Goal: Information Seeking & Learning: Find specific page/section

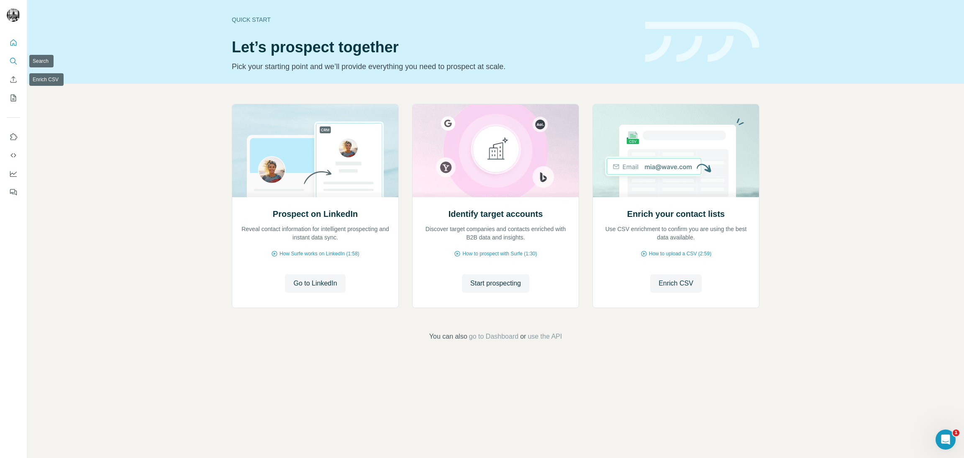
click at [14, 62] on icon "Search" at bounding box center [15, 63] width 3 height 3
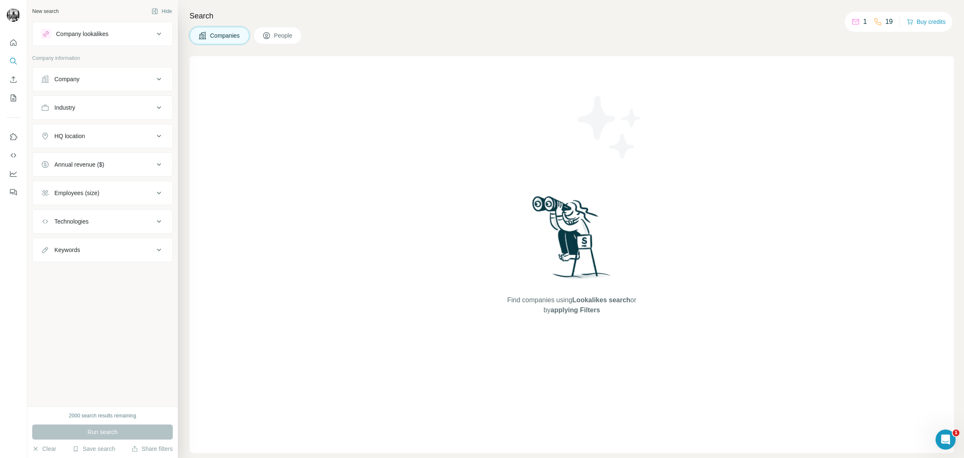
click at [271, 34] on icon at bounding box center [266, 35] width 8 height 8
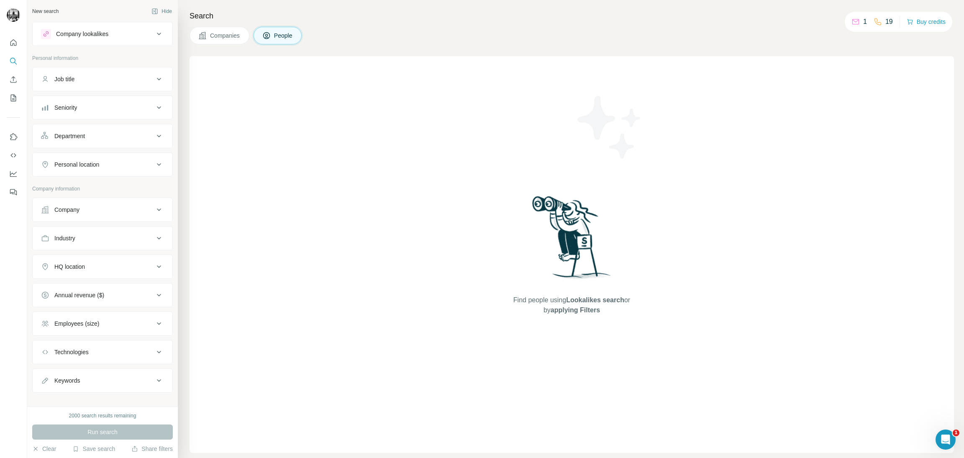
click at [154, 77] on icon at bounding box center [159, 79] width 10 height 10
click at [100, 101] on input "text" at bounding box center [94, 99] width 106 height 15
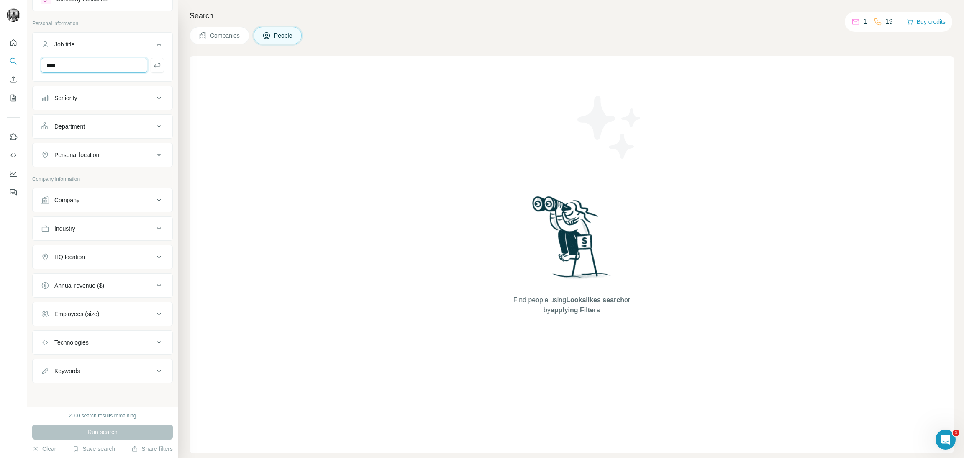
scroll to position [36, 0]
type input "****"
click at [101, 432] on div "Run search" at bounding box center [102, 431] width 141 height 15
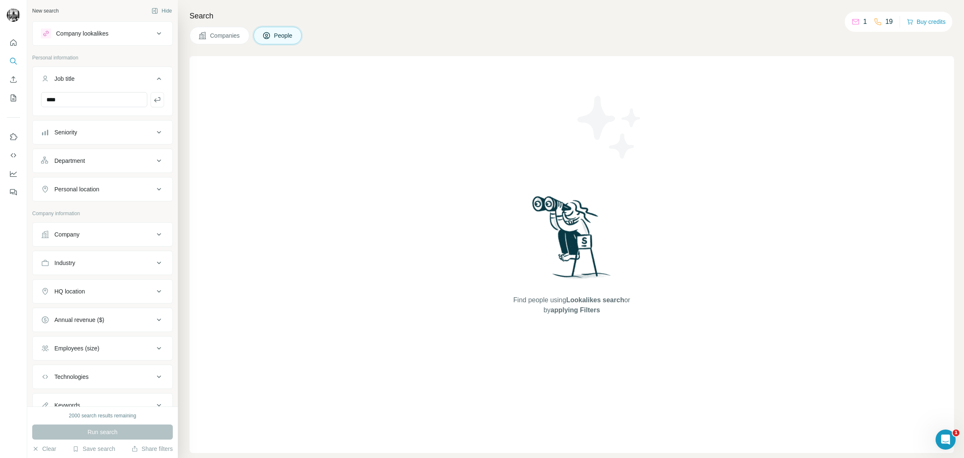
scroll to position [0, 0]
click at [154, 102] on div "****" at bounding box center [103, 103] width 140 height 22
click at [153, 98] on icon "button" at bounding box center [157, 100] width 8 height 8
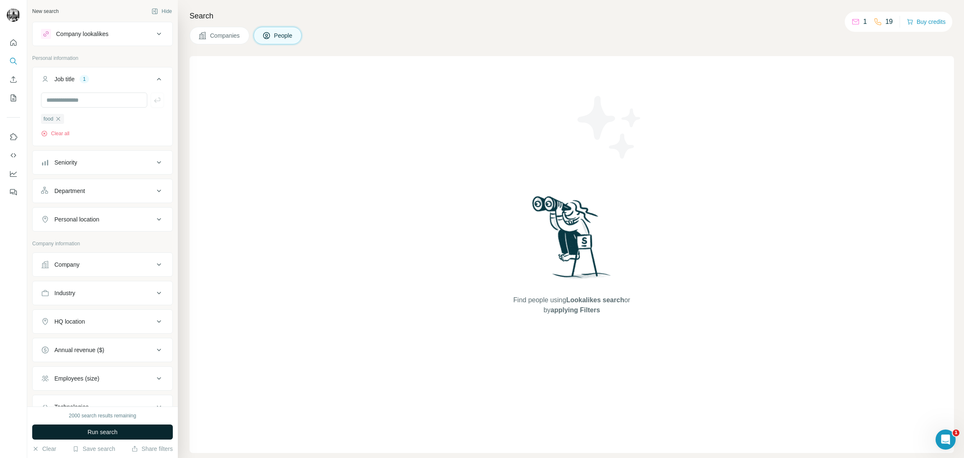
click at [84, 429] on button "Run search" at bounding box center [102, 431] width 141 height 15
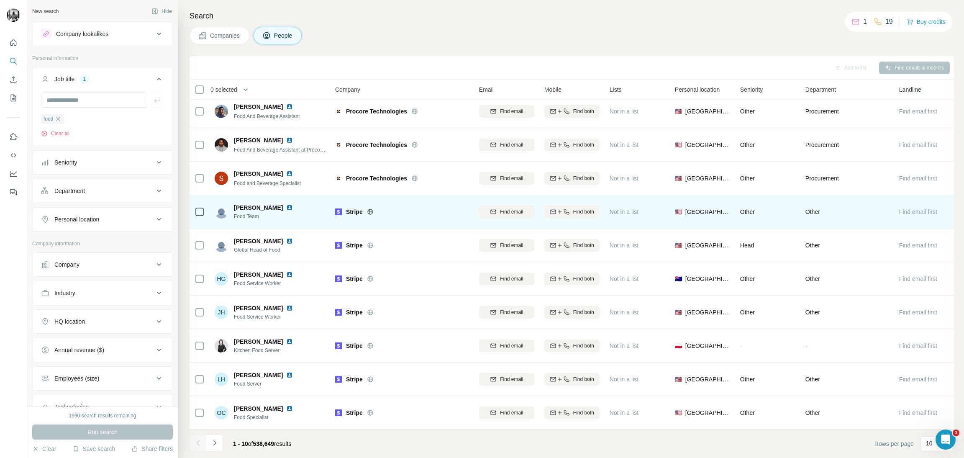
scroll to position [11, 0]
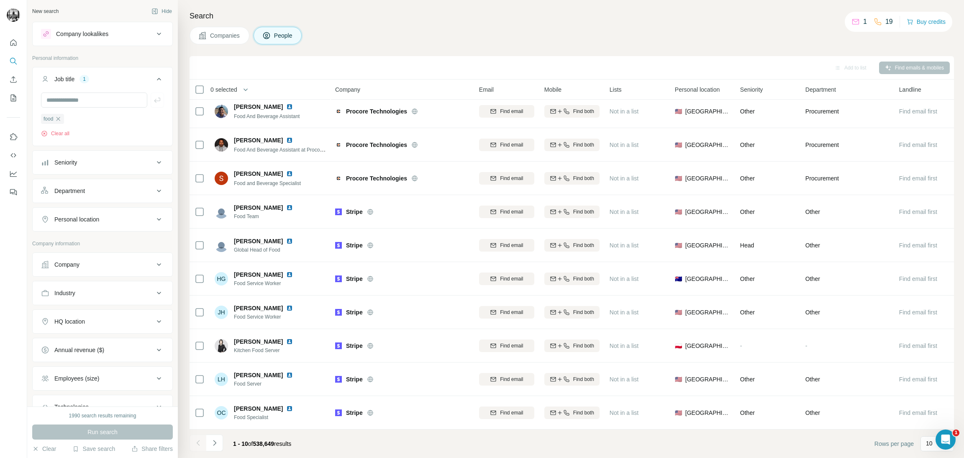
click at [143, 297] on div "Industry" at bounding box center [97, 293] width 113 height 8
click at [140, 295] on div "Industry" at bounding box center [97, 293] width 113 height 8
click at [157, 321] on icon at bounding box center [159, 321] width 4 height 3
click at [120, 347] on input "text" at bounding box center [102, 342] width 123 height 15
type input "******"
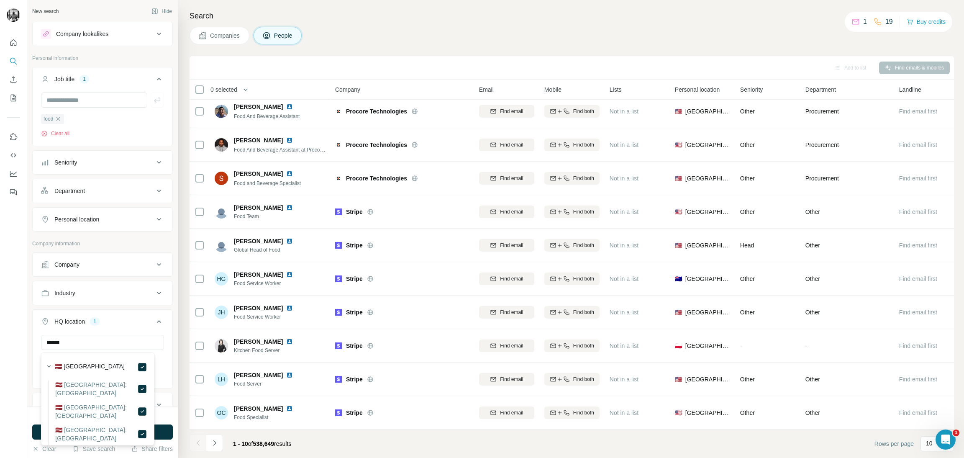
click at [20, 326] on div at bounding box center [13, 229] width 27 height 458
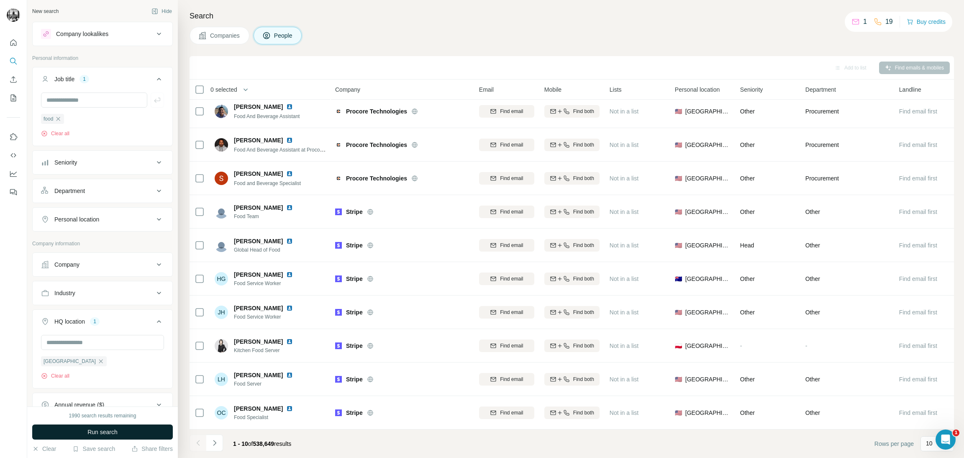
click at [87, 428] on span "Run search" at bounding box center [102, 431] width 30 height 8
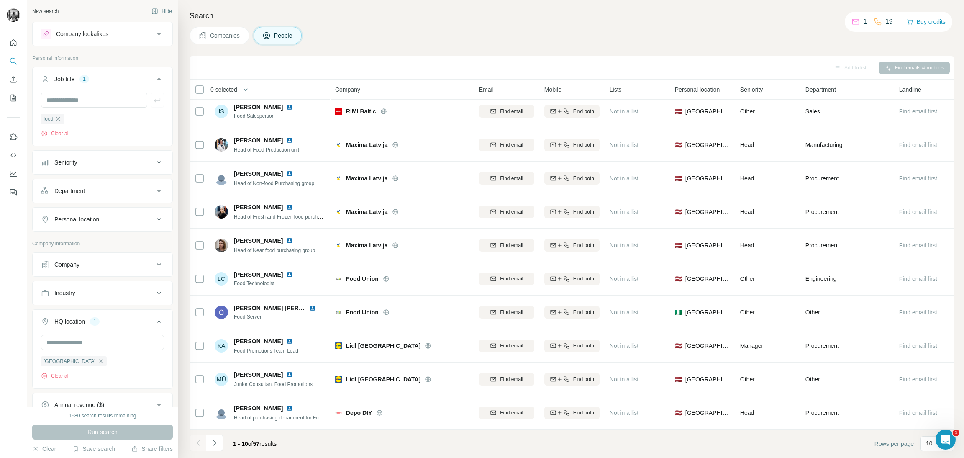
click at [154, 290] on icon at bounding box center [159, 293] width 10 height 10
click at [118, 317] on input at bounding box center [97, 313] width 103 height 9
click at [107, 313] on input at bounding box center [97, 313] width 103 height 9
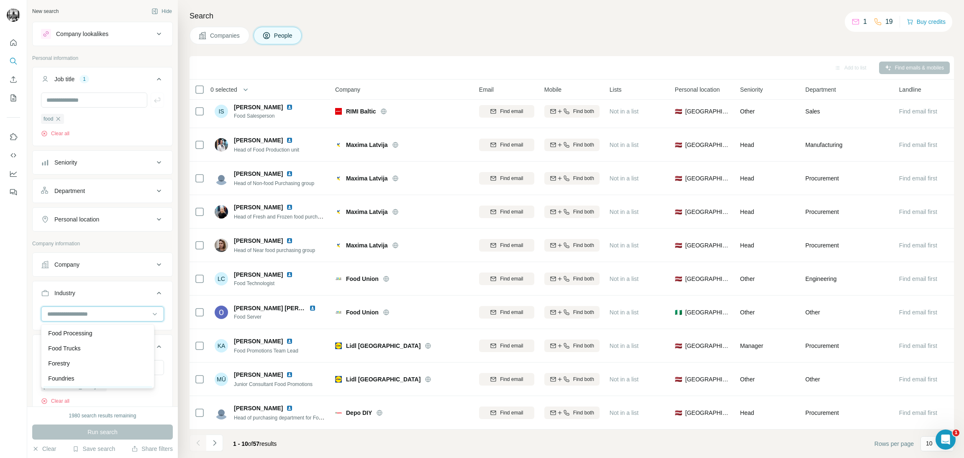
scroll to position [3576, 0]
click at [92, 338] on p "Food Processing" at bounding box center [70, 334] width 44 height 8
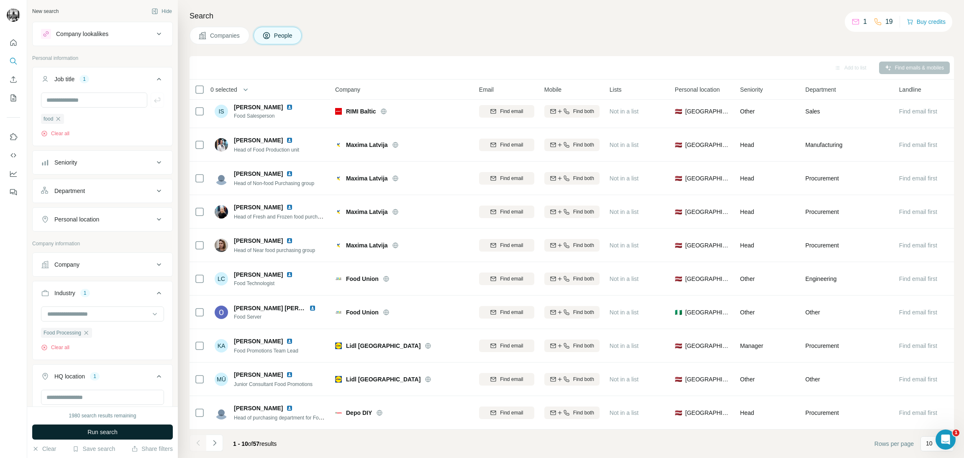
click at [104, 432] on span "Run search" at bounding box center [102, 431] width 30 height 8
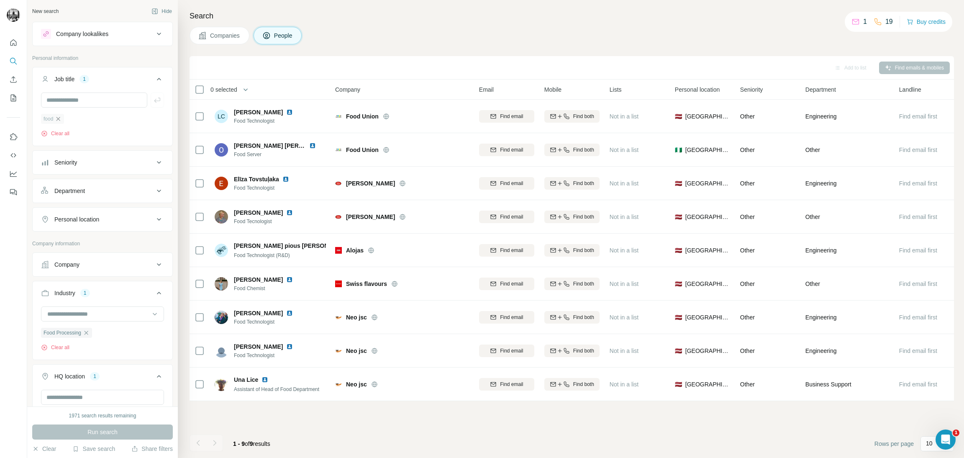
click at [60, 116] on icon "button" at bounding box center [58, 118] width 7 height 7
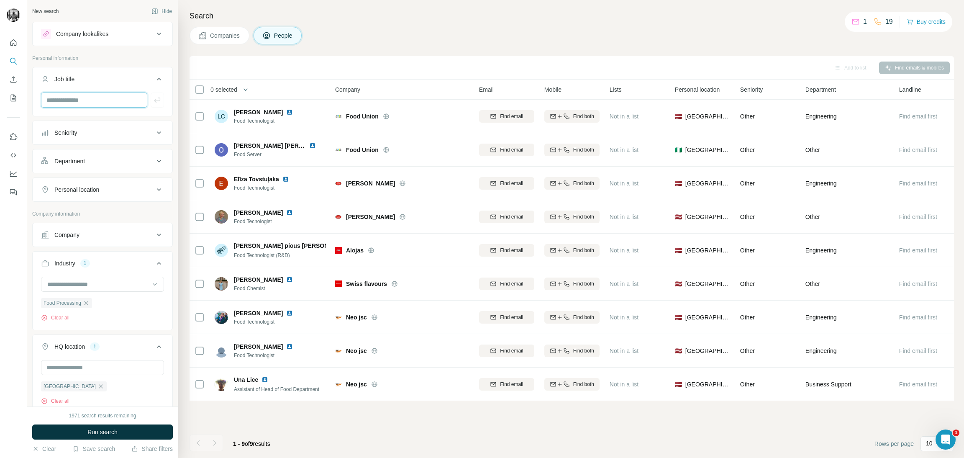
click at [76, 95] on input "text" at bounding box center [94, 99] width 106 height 15
type input "**********"
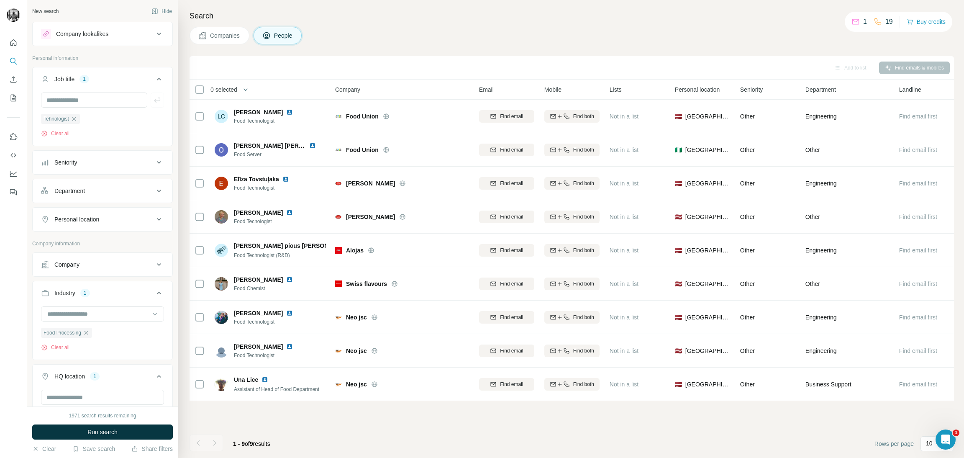
click at [130, 434] on button "Run search" at bounding box center [102, 431] width 141 height 15
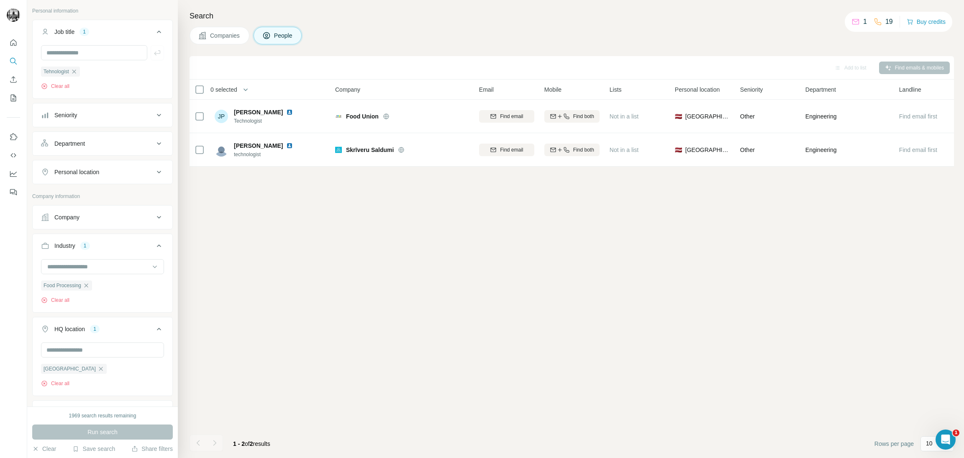
scroll to position [125, 0]
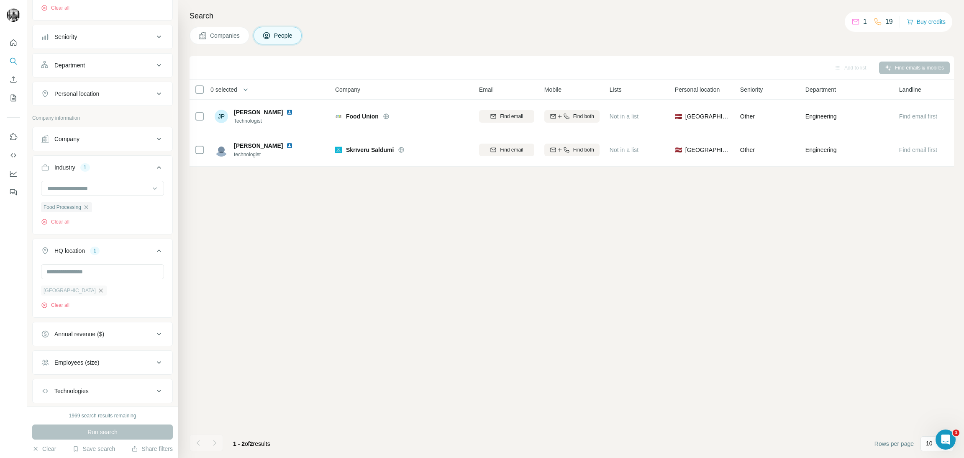
click at [97, 292] on icon "button" at bounding box center [100, 290] width 7 height 7
click at [104, 428] on span "Run search" at bounding box center [102, 431] width 30 height 8
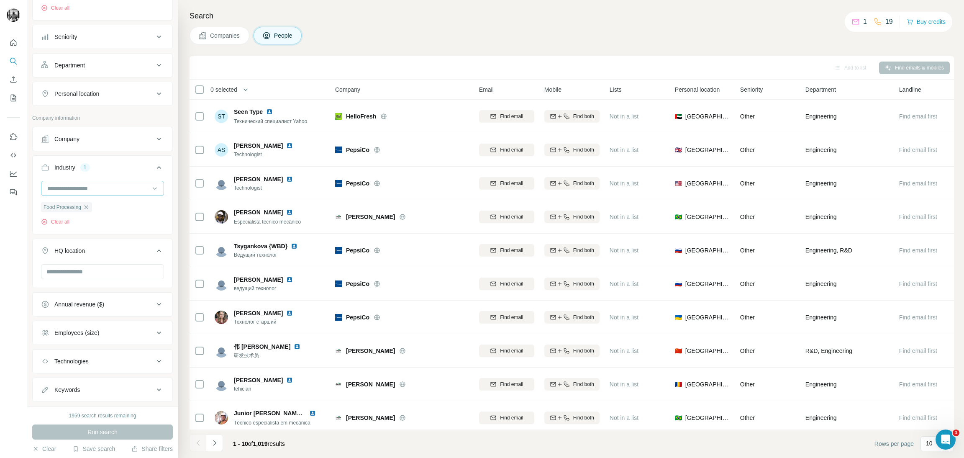
click at [87, 205] on icon "button" at bounding box center [86, 207] width 7 height 7
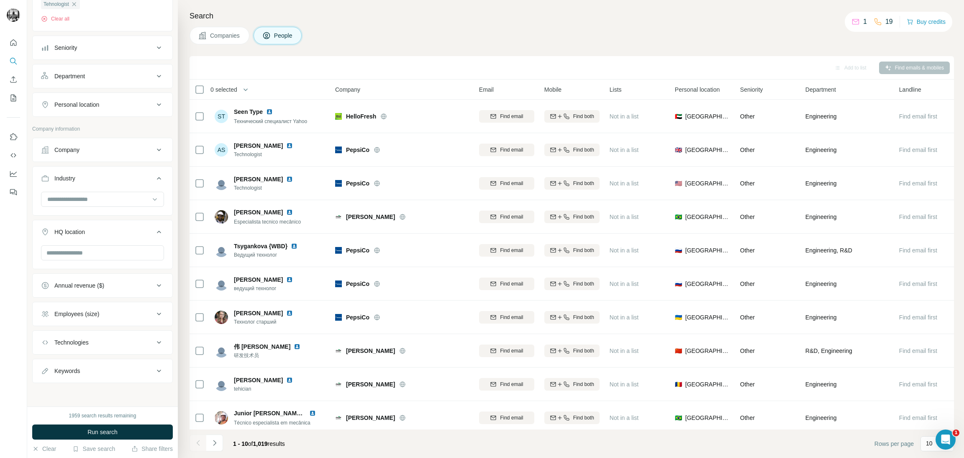
click at [154, 177] on icon at bounding box center [159, 178] width 10 height 10
click at [154, 227] on icon at bounding box center [159, 232] width 10 height 10
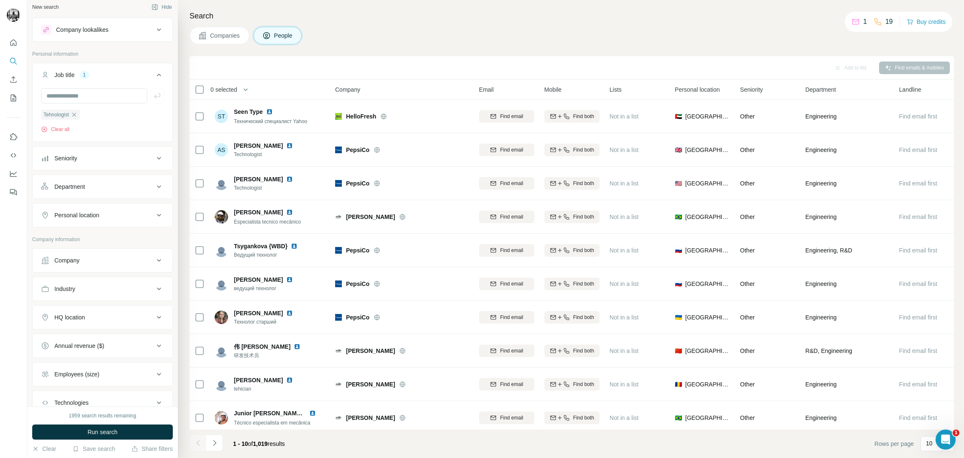
scroll to position [0, 0]
click at [77, 121] on icon "button" at bounding box center [74, 118] width 7 height 7
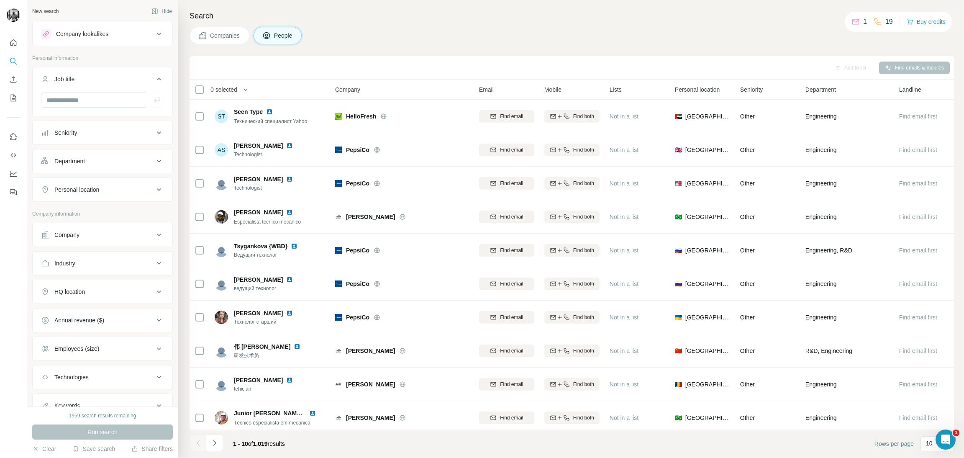
click at [154, 81] on icon at bounding box center [159, 79] width 10 height 10
